Goal: Information Seeking & Learning: Learn about a topic

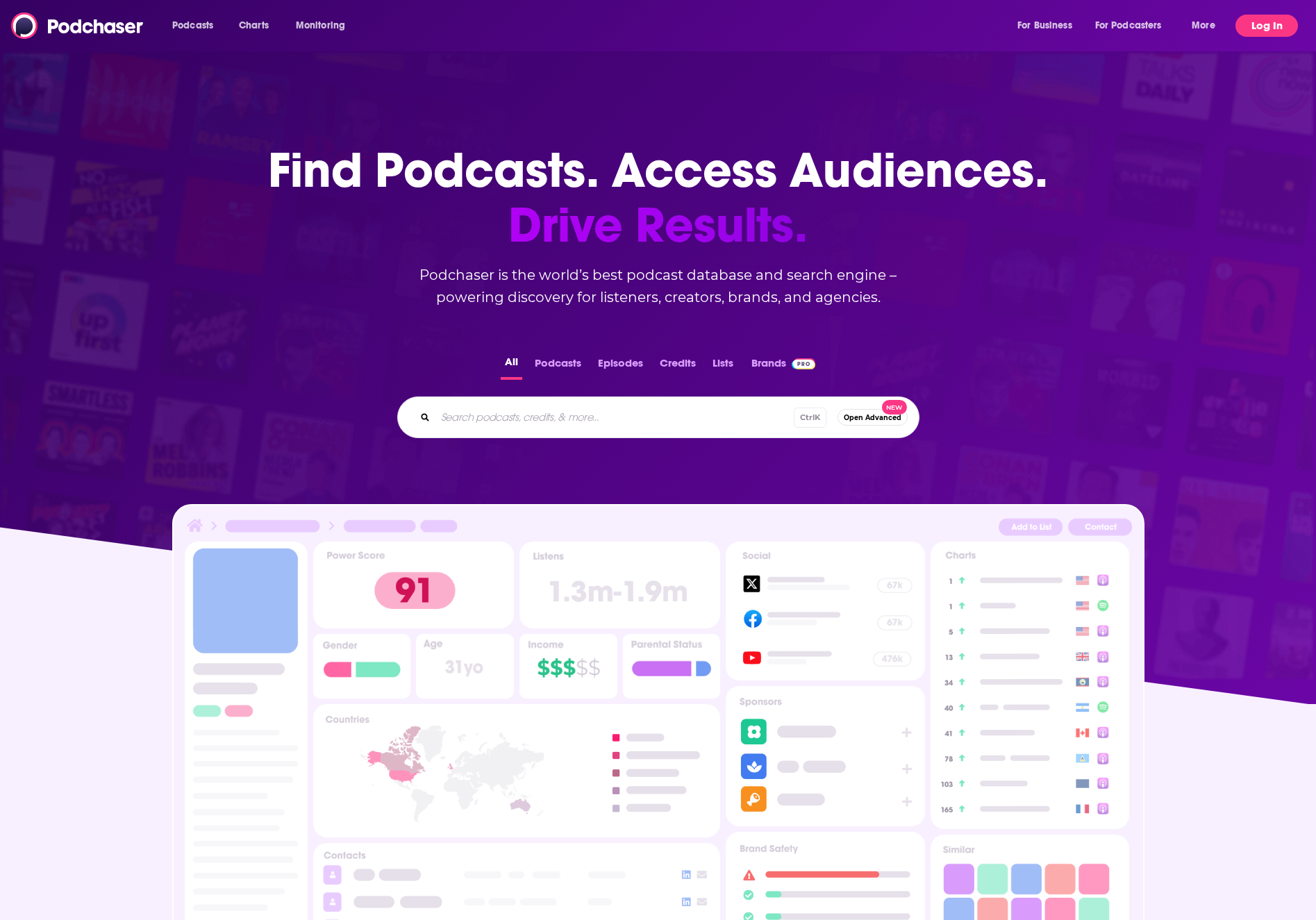
click at [1266, 20] on button "Log In" at bounding box center [1267, 25] width 62 height 22
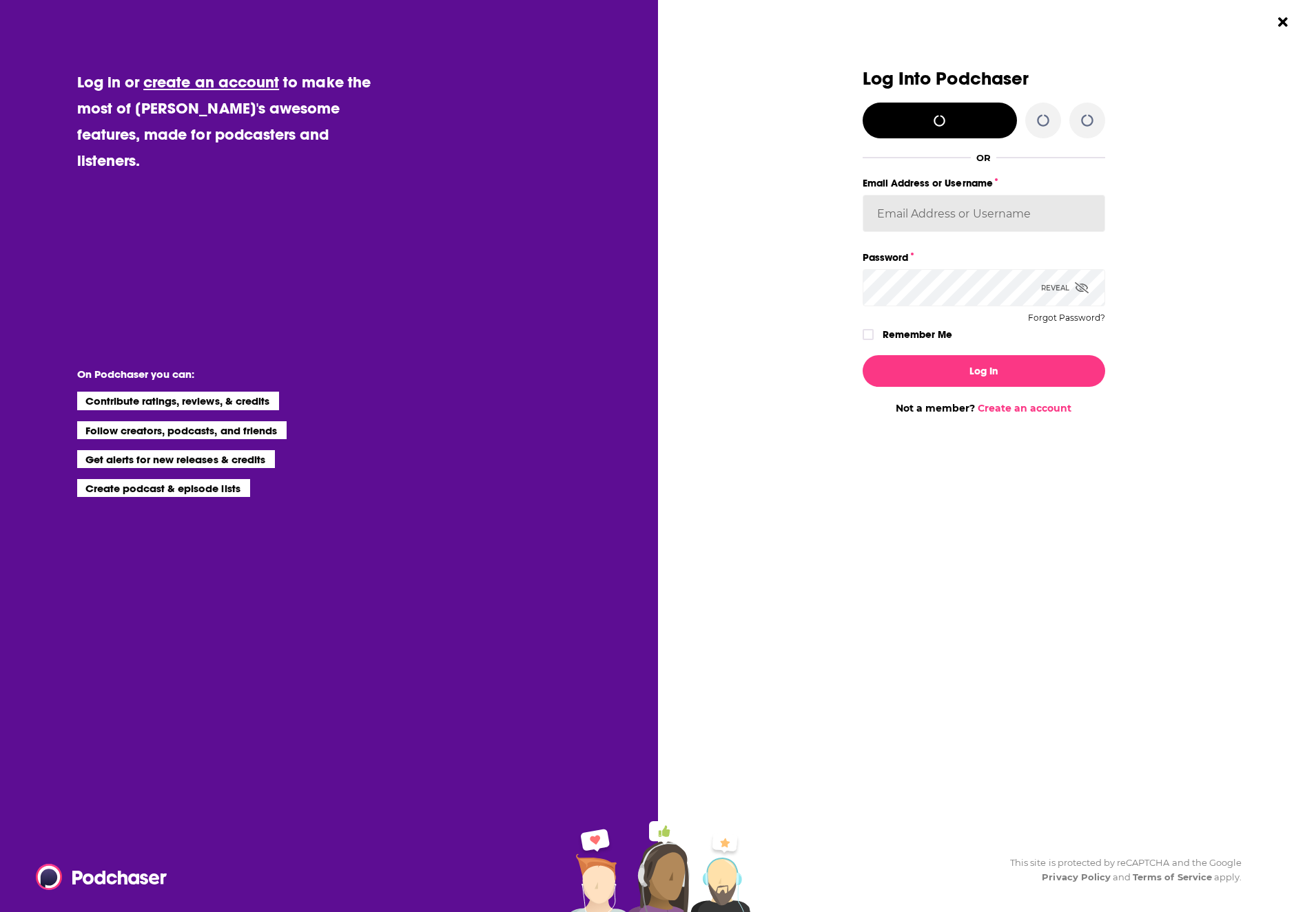
type input "[EMAIL_ADDRESS][PERSON_NAME][DOMAIN_NAME]"
click at [979, 370] on button "Log In" at bounding box center [983, 370] width 243 height 32
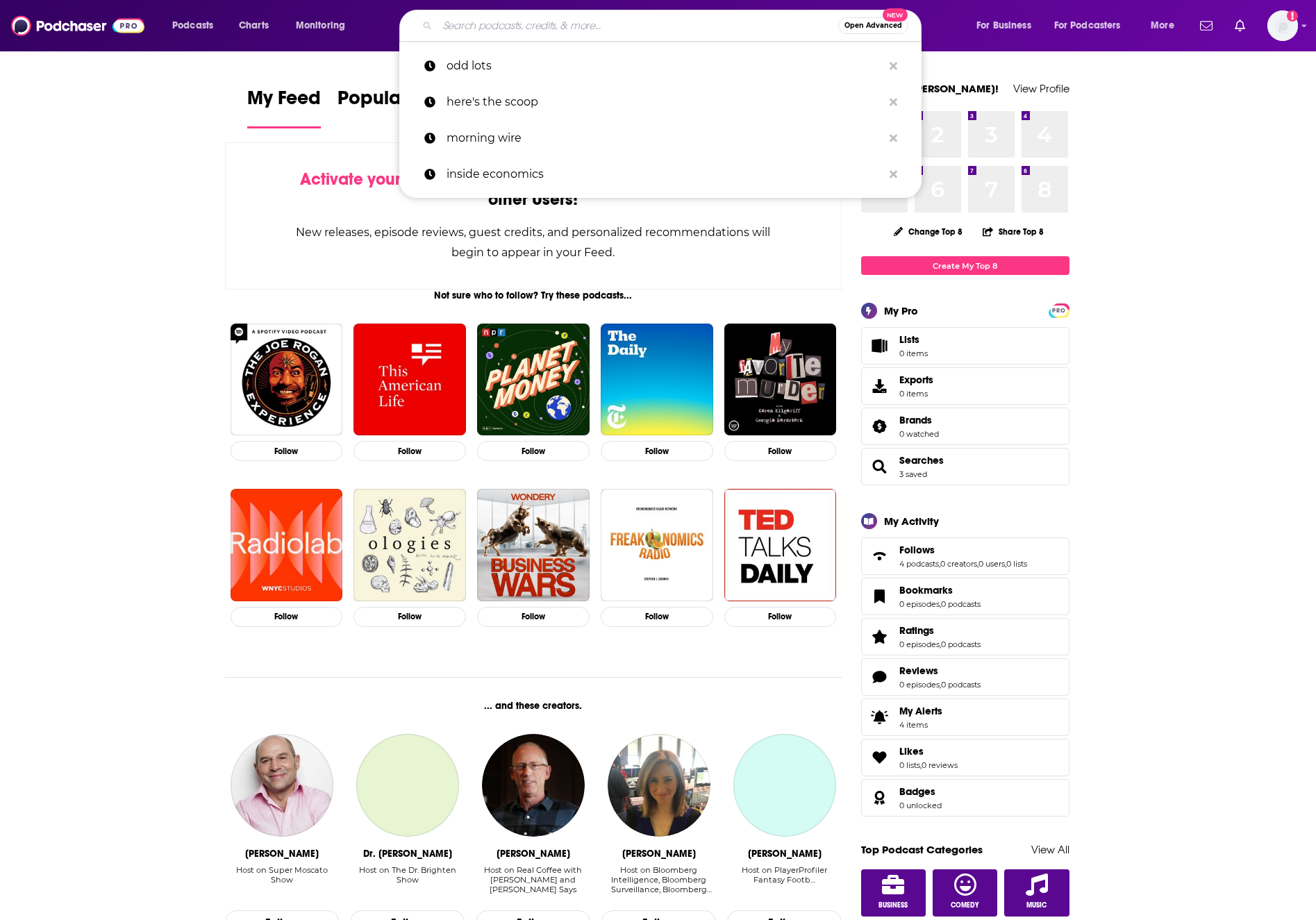
click at [487, 29] on input "Search podcasts, credits, & more..." at bounding box center [638, 25] width 401 height 22
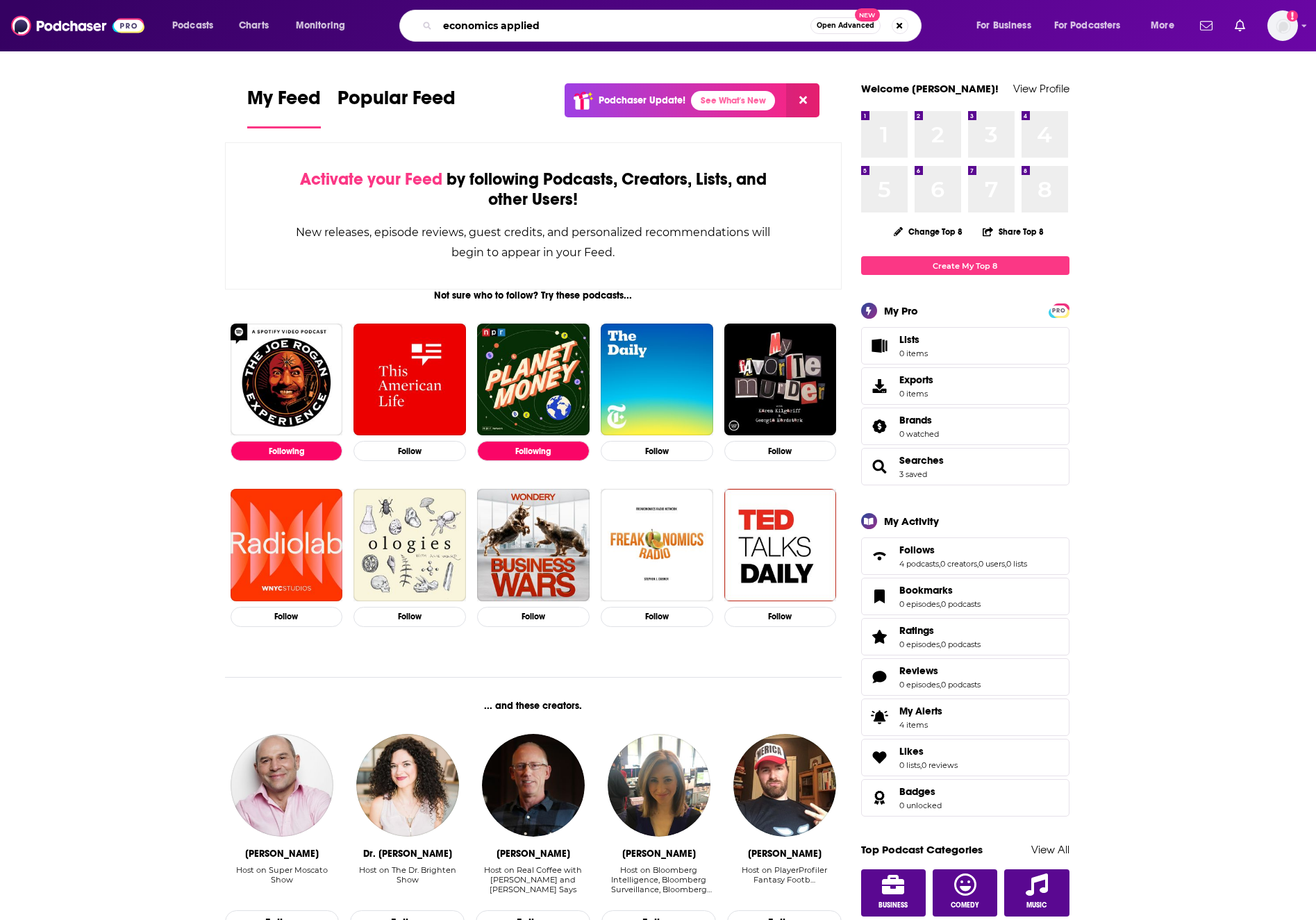
type input "economics applied"
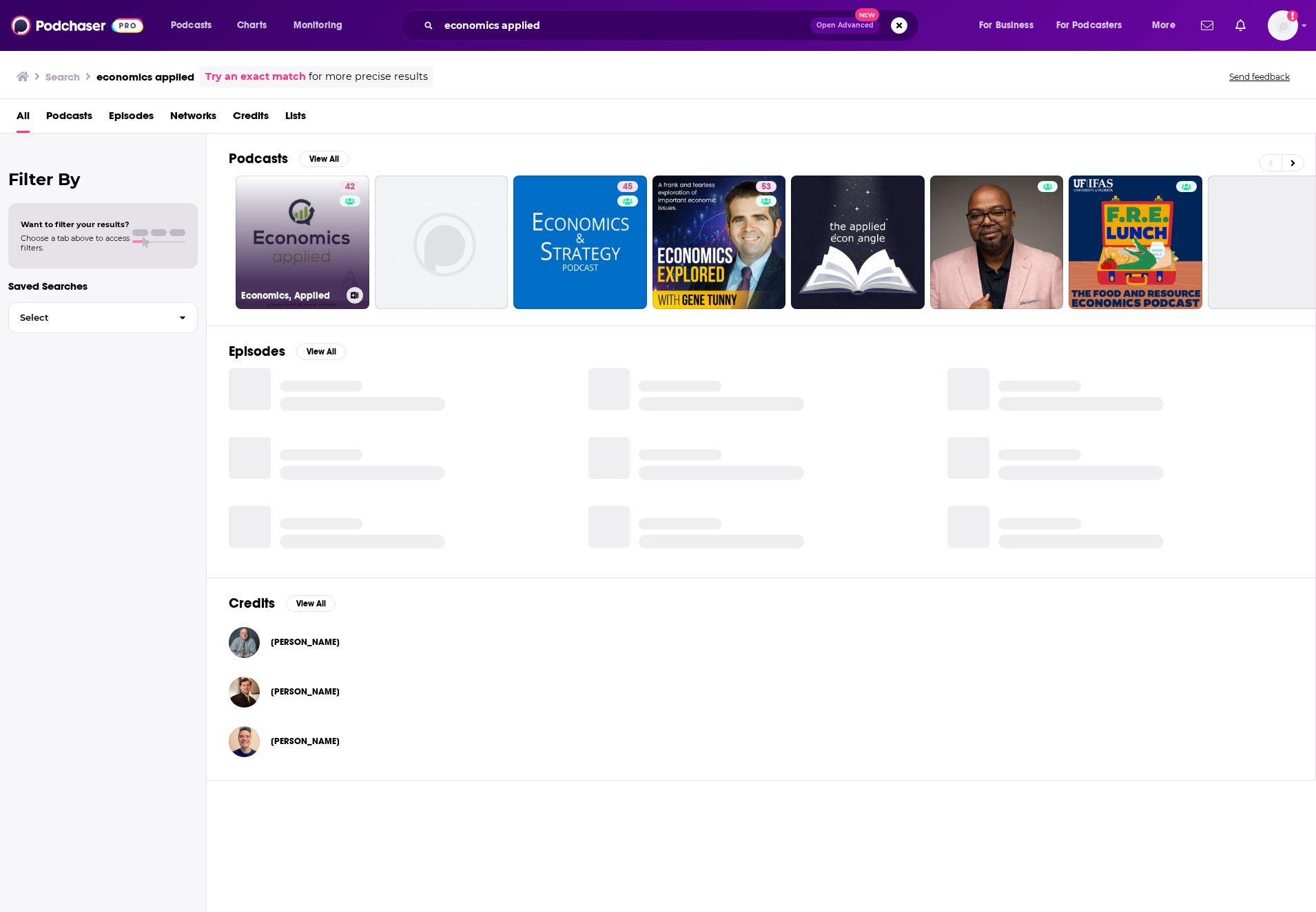
click at [305, 246] on link "42 Economics, Applied" at bounding box center [303, 243] width 134 height 133
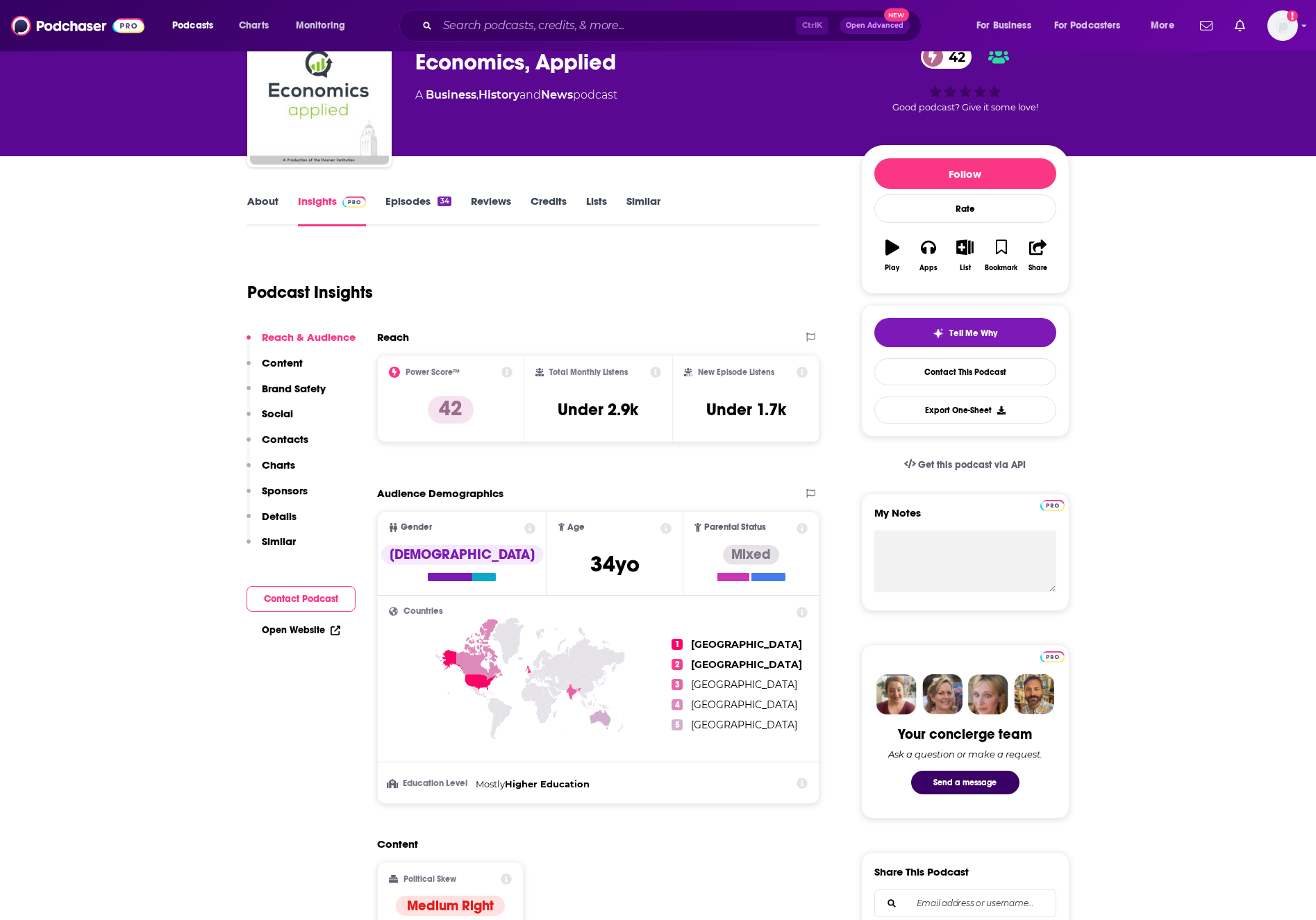
scroll to position [69, 0]
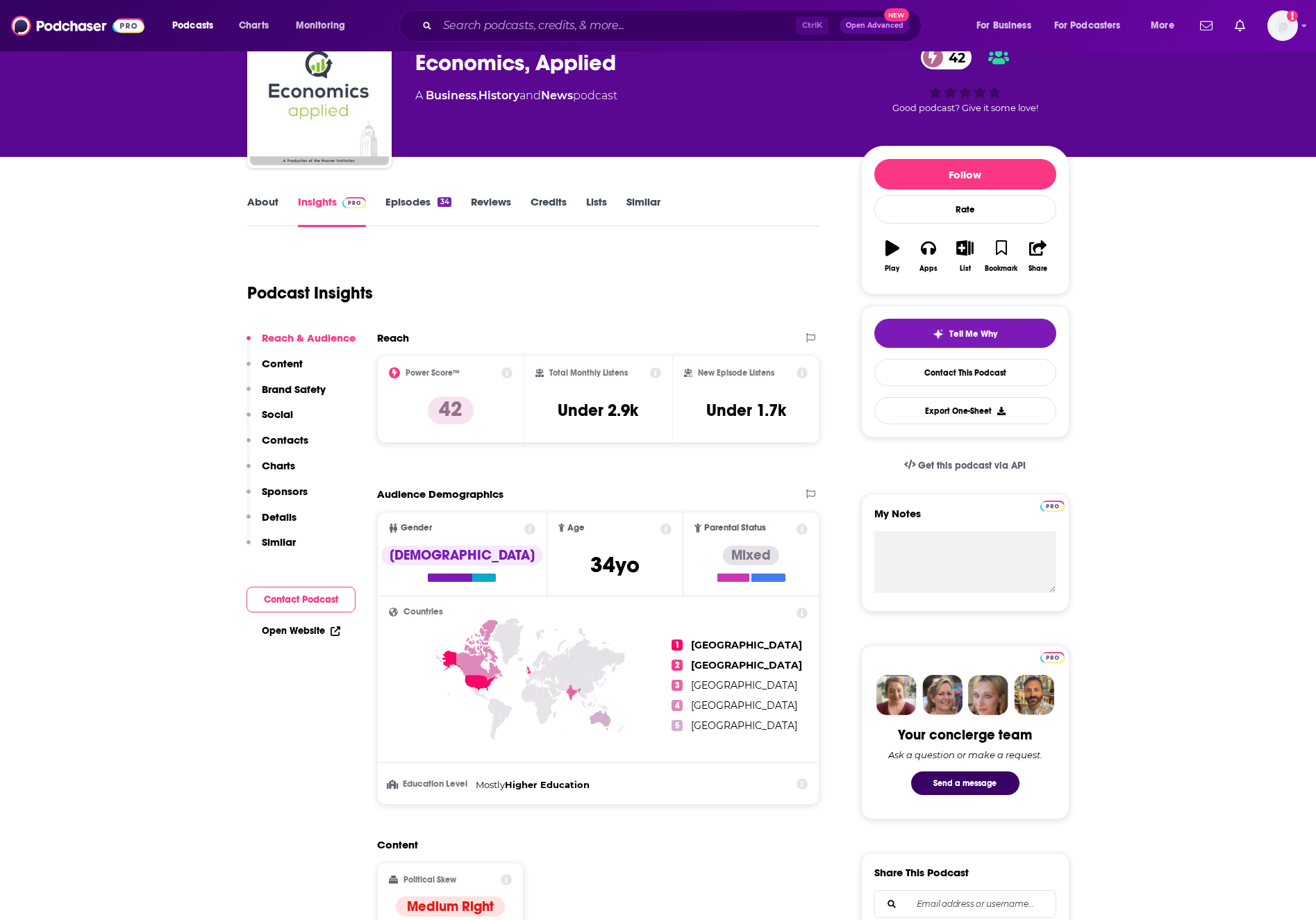
click at [399, 206] on link "Episodes 34" at bounding box center [418, 211] width 65 height 32
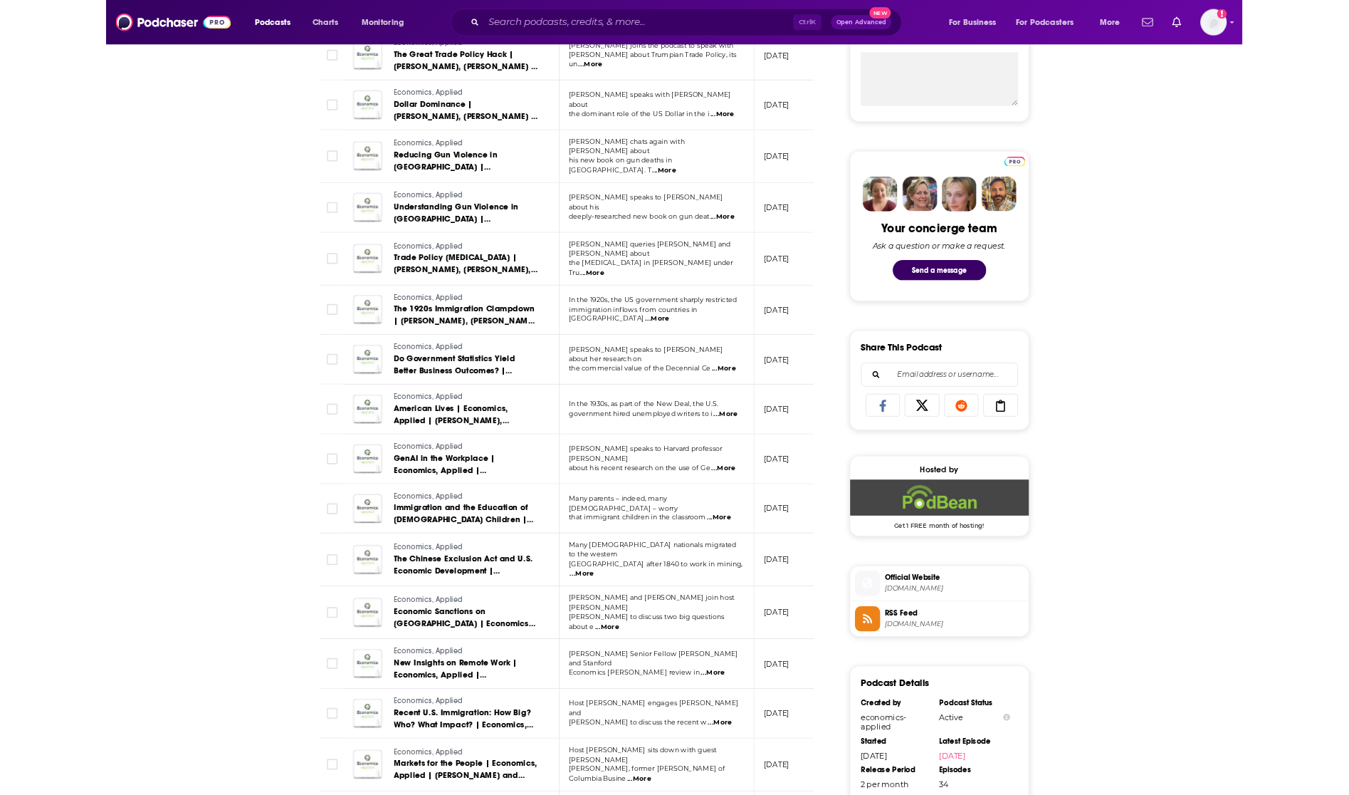
scroll to position [269, 0]
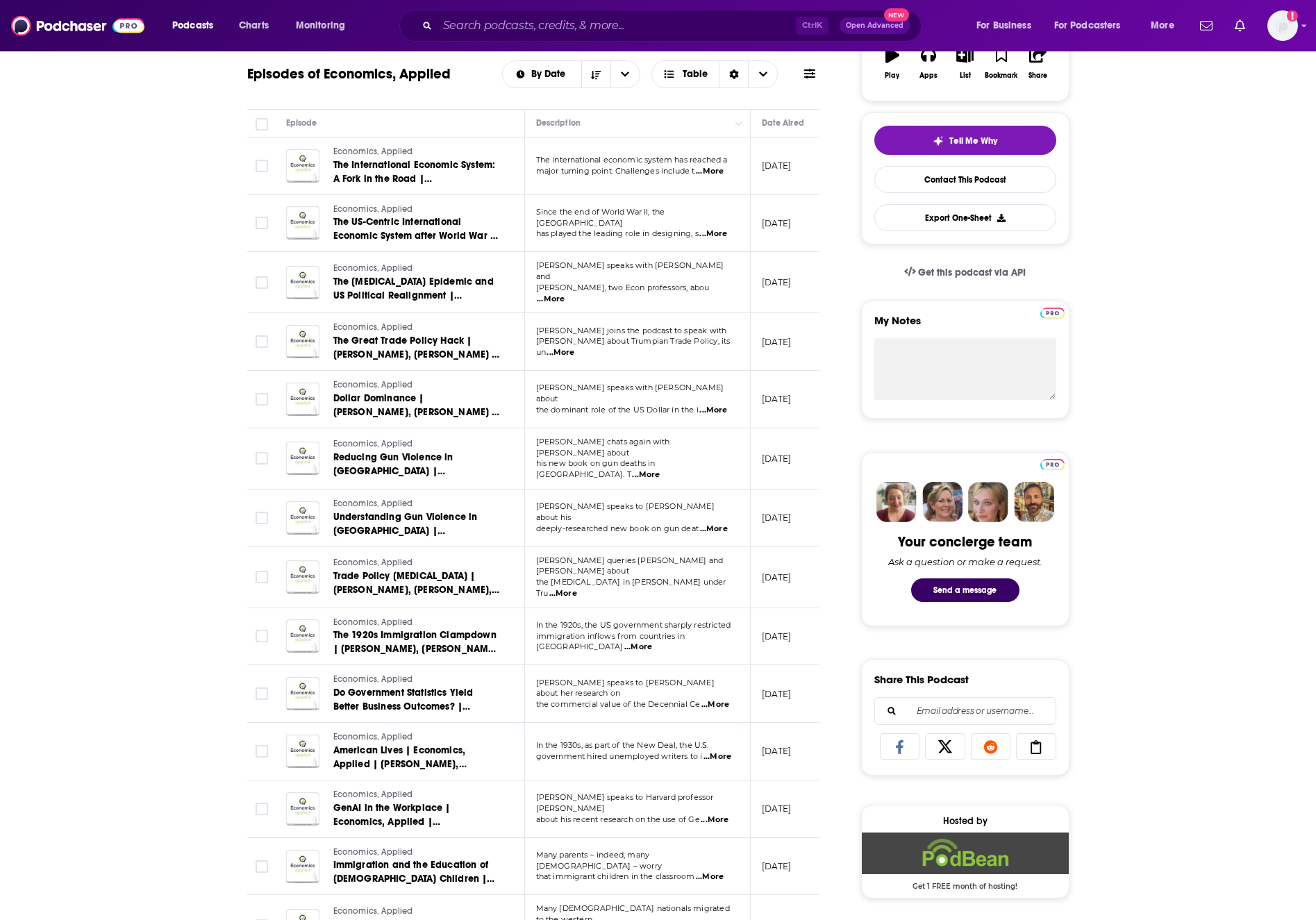
click at [1185, 428] on div "About Insights Episodes 34 Reviews Credits Lists Similar Episodes of Economics,…" at bounding box center [658, 894] width 1316 height 1860
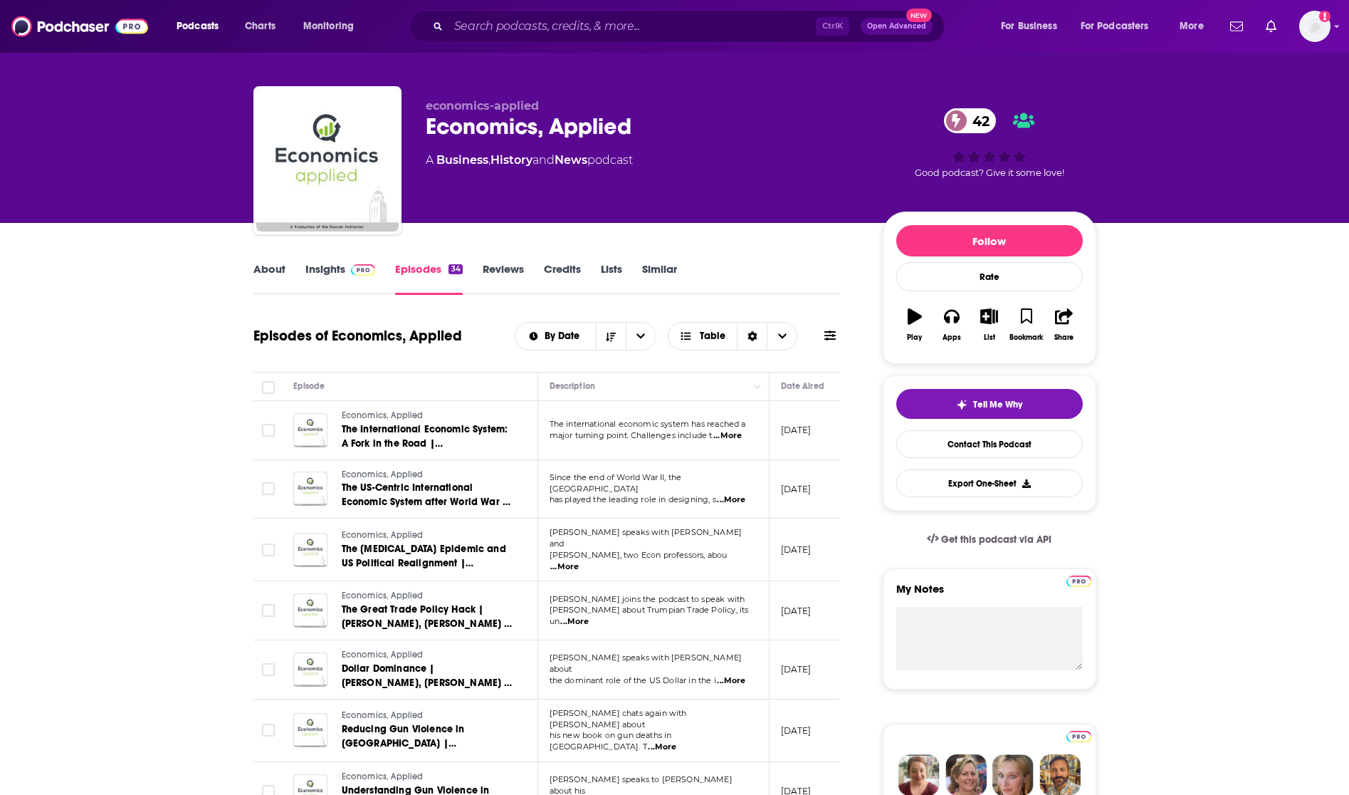
scroll to position [0, 0]
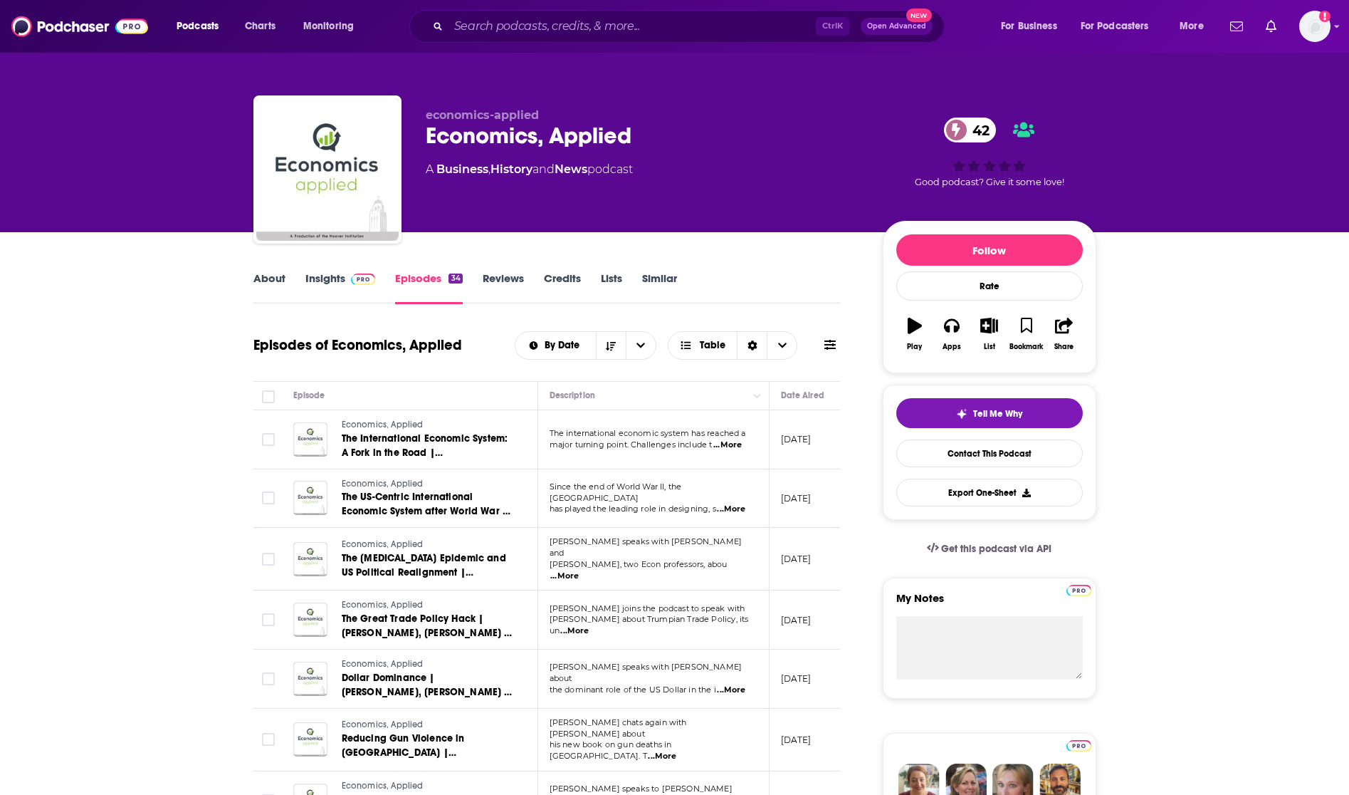
drag, startPoint x: 153, startPoint y: 736, endPoint x: 169, endPoint y: 728, distance: 17.5
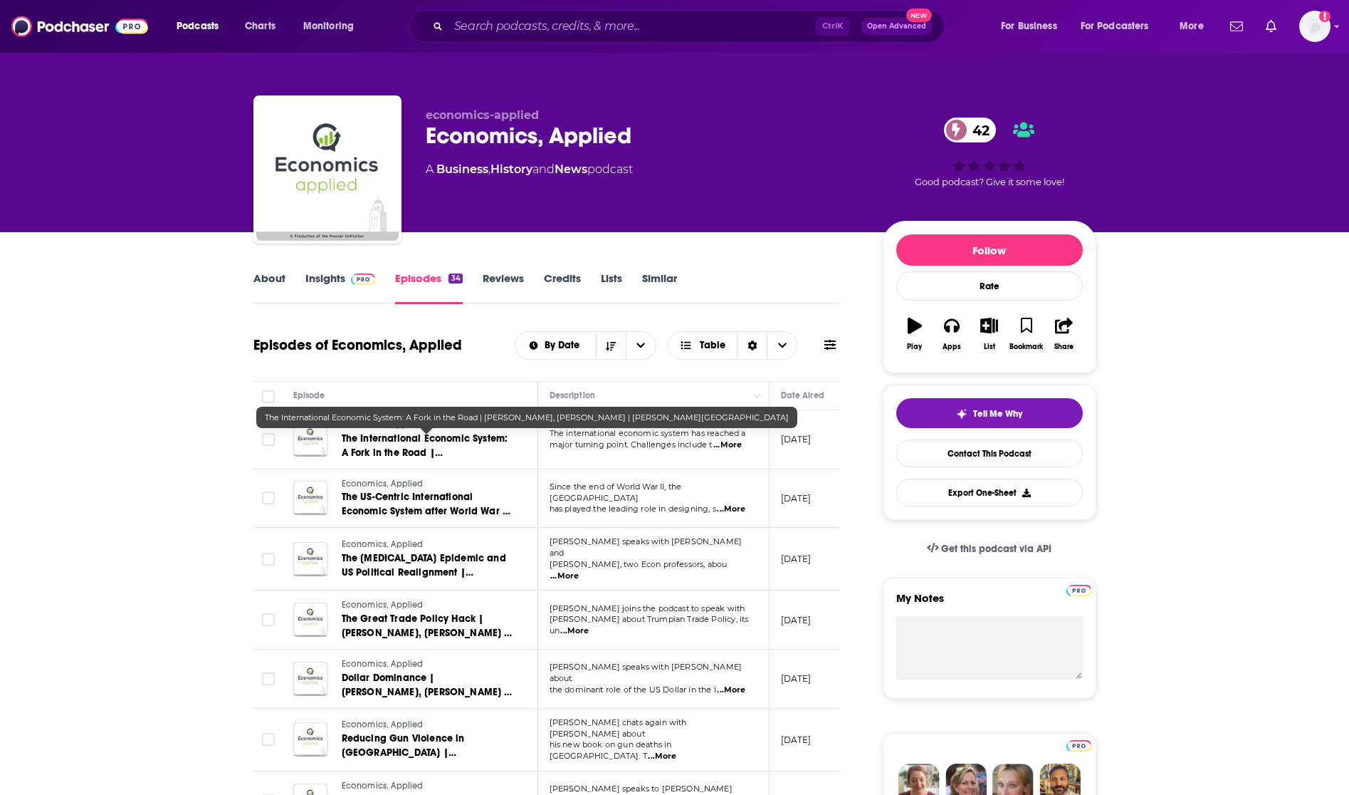
click at [380, 440] on span "The International Economic System: A Fork in the Road | [PERSON_NAME], [PERSON_…" at bounding box center [426, 466] width 168 height 69
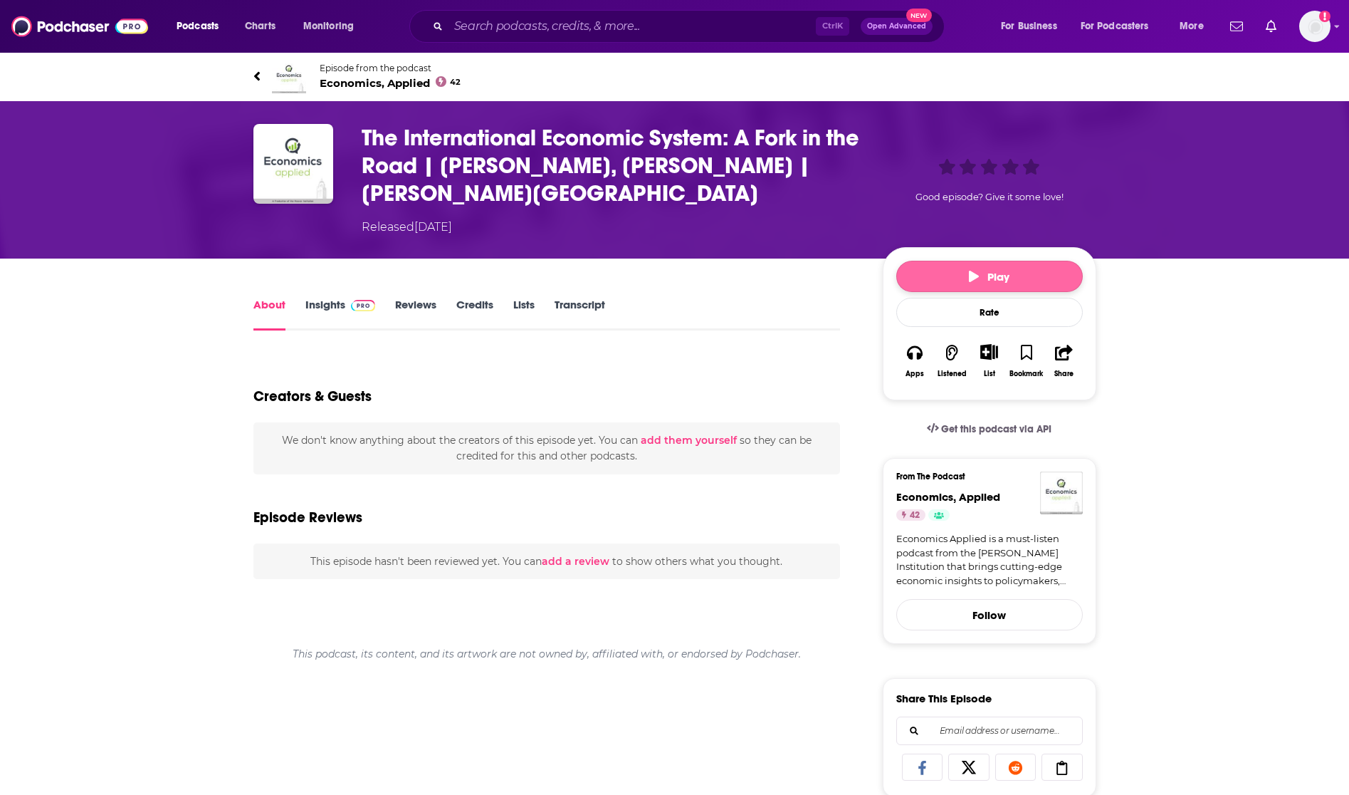
click at [938, 273] on button "Play" at bounding box center [989, 276] width 187 height 31
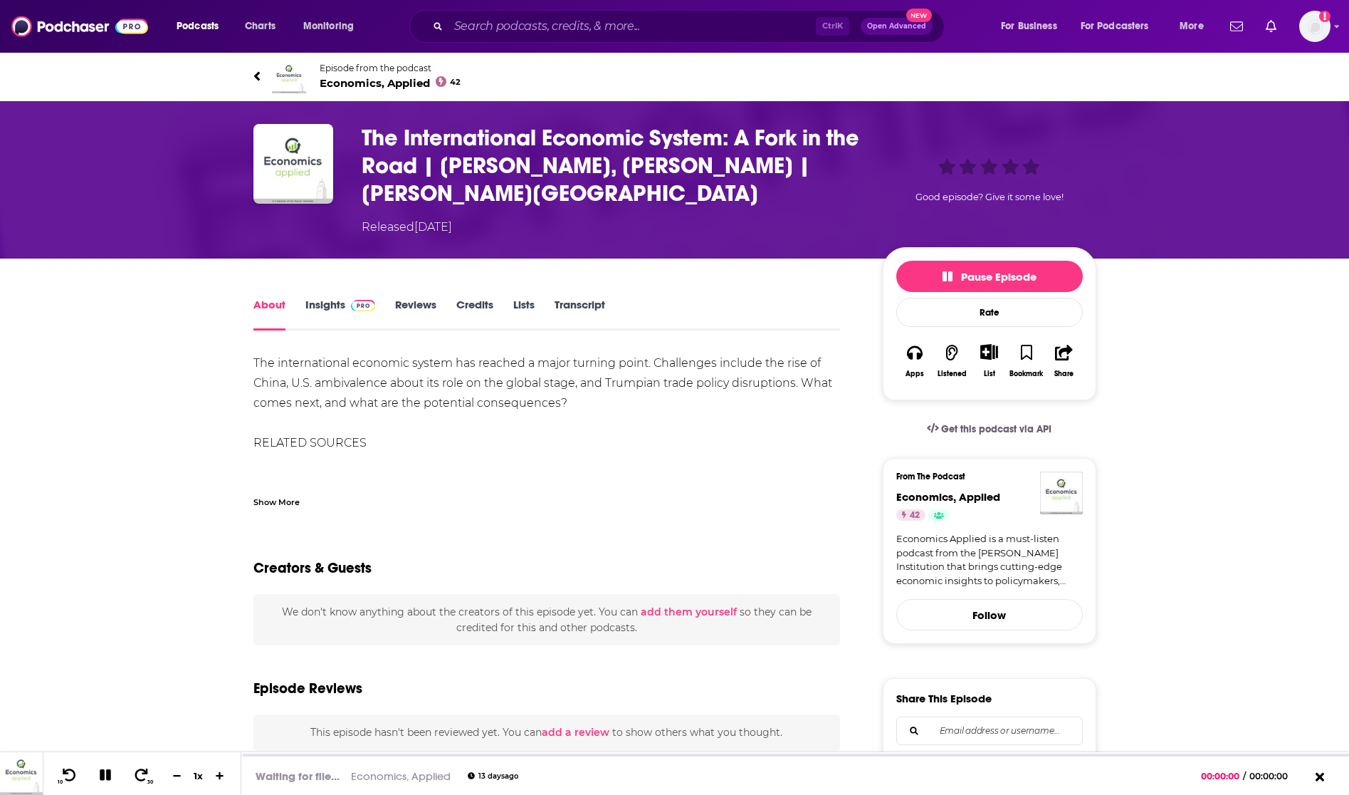
click at [587, 302] on link "Transcript" at bounding box center [580, 314] width 51 height 33
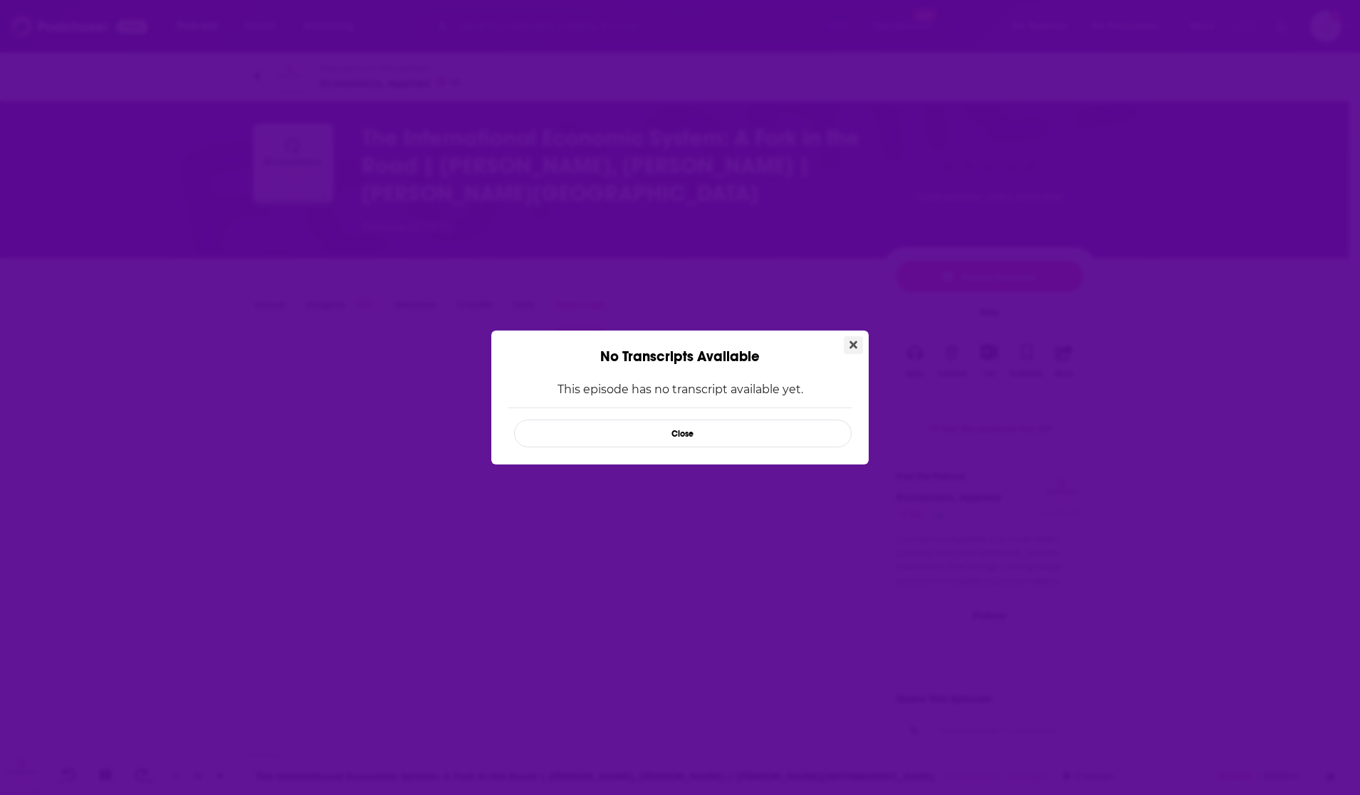
click at [858, 342] on button "Close" at bounding box center [853, 345] width 19 height 18
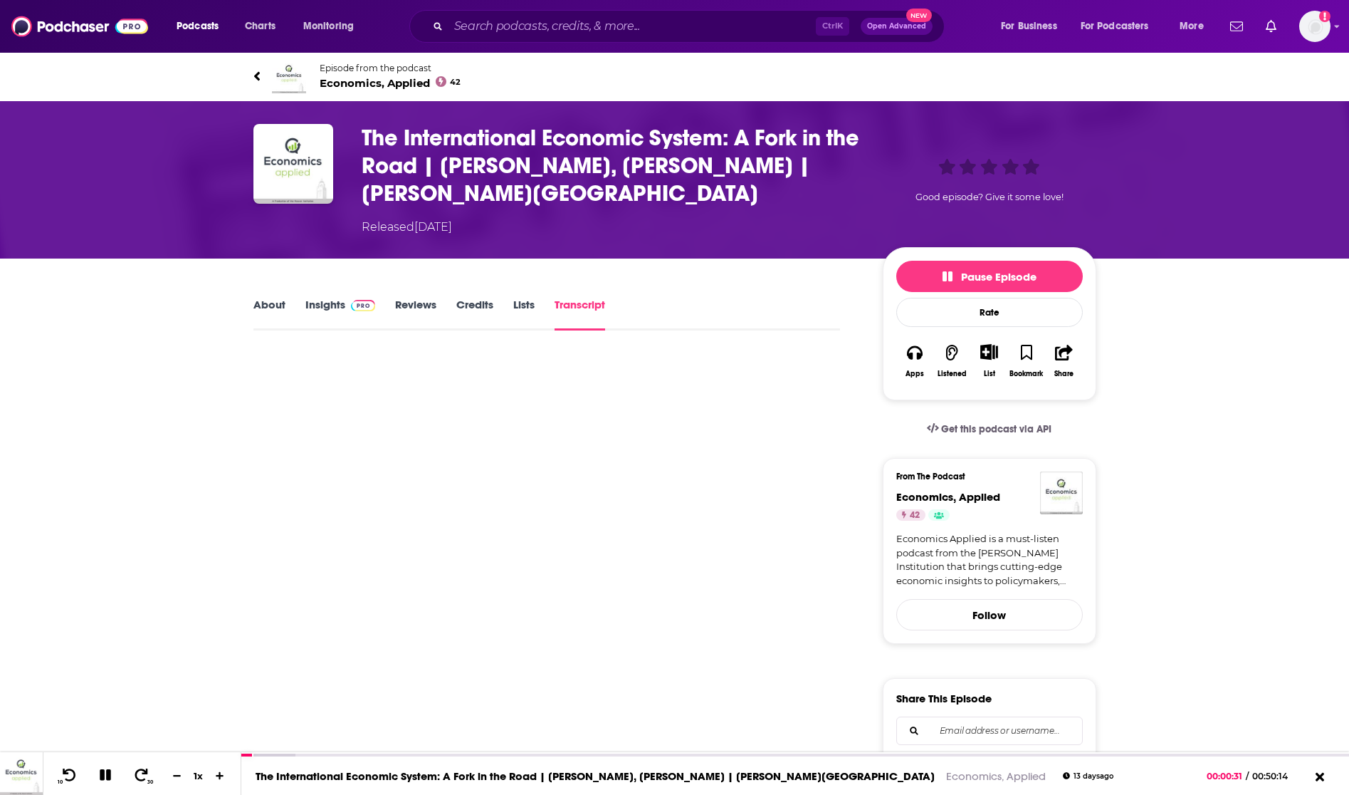
click at [251, 77] on div "Episode from the podcast Economics, Applied 42" at bounding box center [675, 76] width 864 height 57
